Goal: Information Seeking & Learning: Learn about a topic

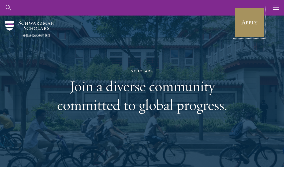
click at [249, 24] on link "Apply" at bounding box center [249, 22] width 30 height 30
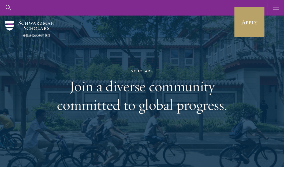
click at [275, 7] on icon "button" at bounding box center [276, 8] width 6 height 16
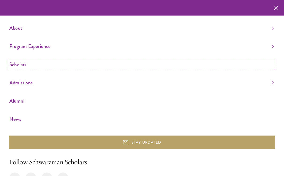
click at [34, 61] on link "Scholars" at bounding box center [141, 64] width 264 height 9
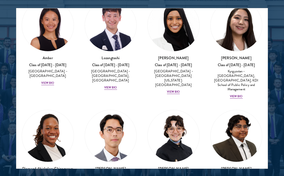
scroll to position [43, 0]
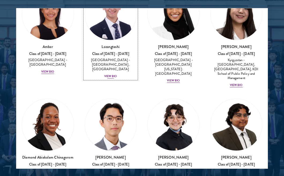
click at [108, 74] on div "View Bio" at bounding box center [110, 76] width 13 height 4
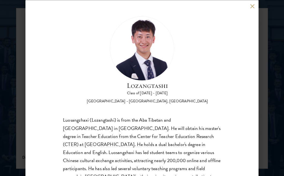
scroll to position [44, 0]
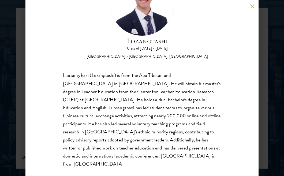
click at [253, 6] on button at bounding box center [252, 6] width 5 height 5
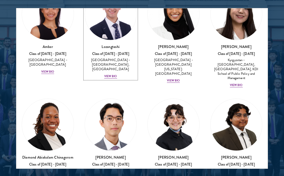
scroll to position [22, 0]
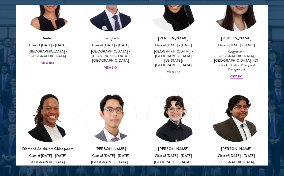
scroll to position [54, 0]
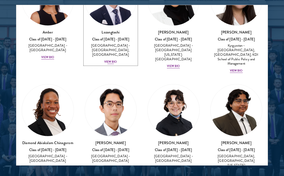
click at [114, 60] on div "View Bio" at bounding box center [110, 62] width 13 height 4
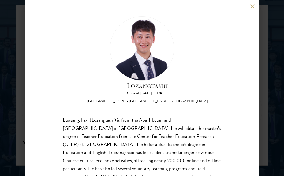
click at [254, 6] on button at bounding box center [252, 6] width 5 height 5
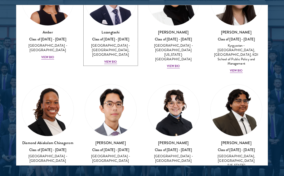
scroll to position [22, 0]
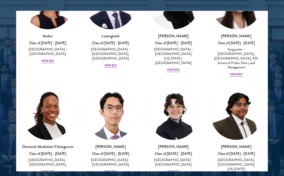
scroll to position [56, 0]
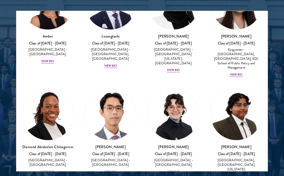
click at [172, 65] on div "[PERSON_NAME] Class of [DATE] - [DATE] [GEOGRAPHIC_DATA] - [GEOGRAPHIC_DATA][US…" at bounding box center [173, 25] width 63 height 106
click at [179, 68] on div "View Bio" at bounding box center [173, 70] width 13 height 4
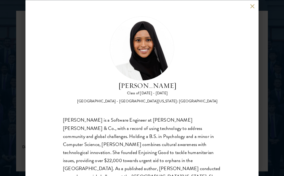
click at [251, 4] on button at bounding box center [252, 6] width 5 height 5
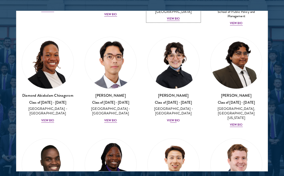
scroll to position [118, 0]
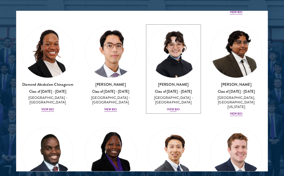
click at [171, 107] on div "View Bio" at bounding box center [173, 109] width 13 height 4
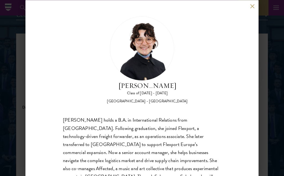
scroll to position [644, 0]
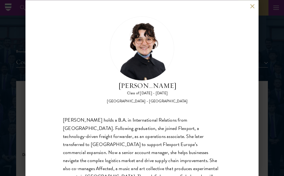
click at [252, 6] on button at bounding box center [252, 6] width 5 height 5
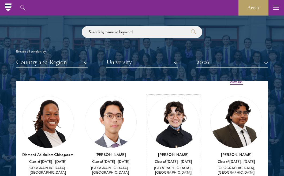
scroll to position [646, 0]
